Goal: Task Accomplishment & Management: Manage account settings

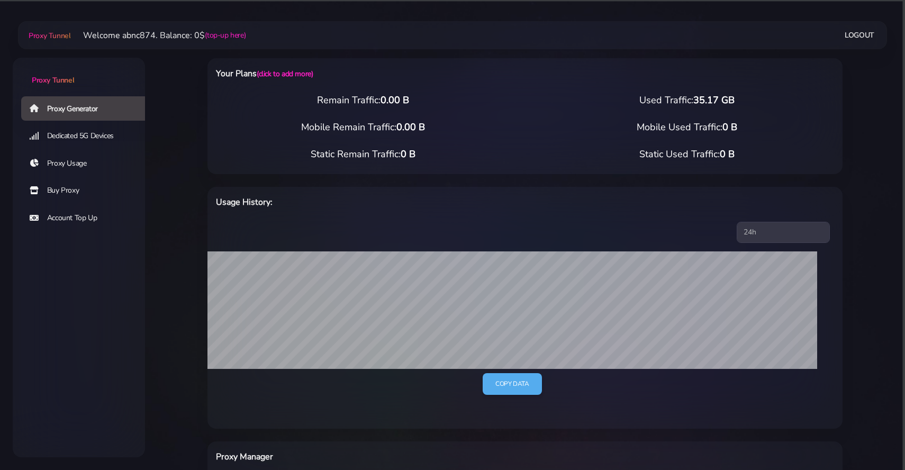
click at [853, 29] on link "Logout" at bounding box center [860, 35] width 30 height 20
